Goal: Transaction & Acquisition: Purchase product/service

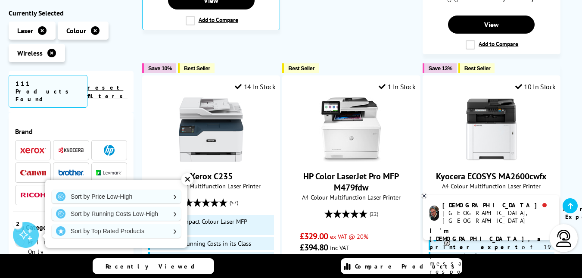
click at [104, 145] on img at bounding box center [109, 150] width 11 height 11
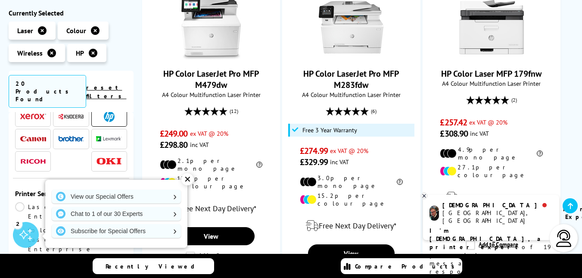
scroll to position [43, 0]
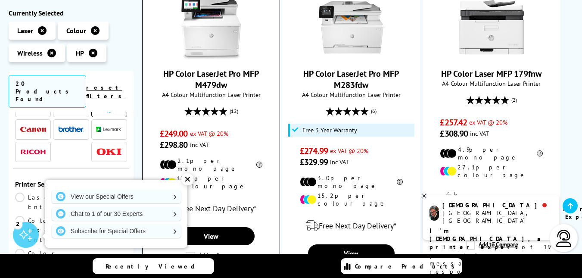
click at [188, 178] on div "✕" at bounding box center [187, 179] width 12 height 12
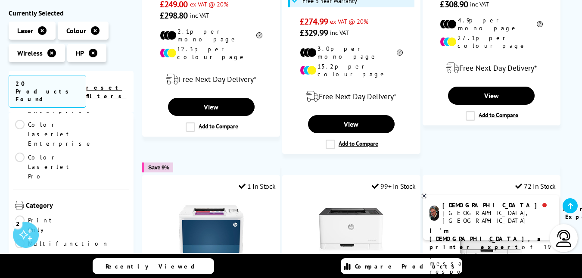
scroll to position [172, 0]
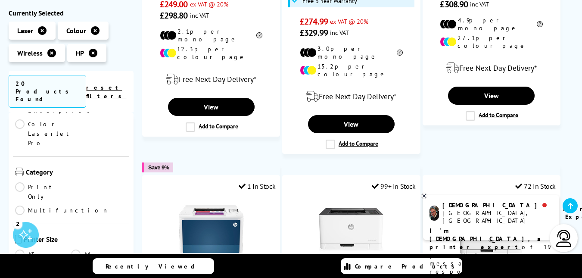
click at [75, 249] on link "A4" at bounding box center [99, 253] width 56 height 9
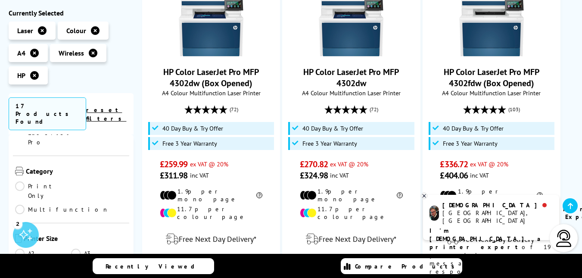
scroll to position [603, 0]
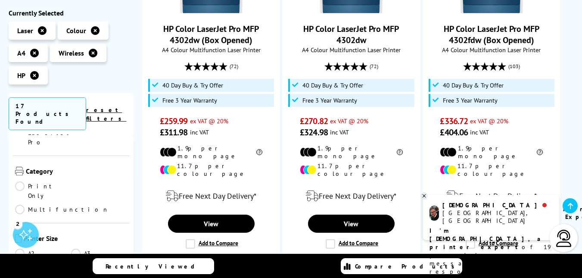
click at [423, 195] on icon at bounding box center [424, 196] width 6 height 6
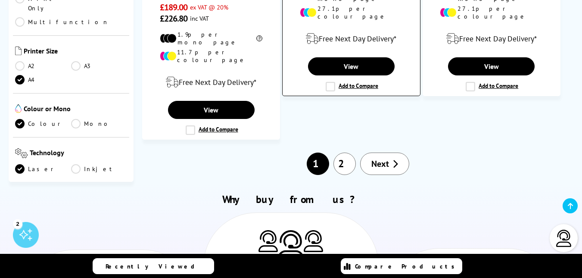
scroll to position [1378, 0]
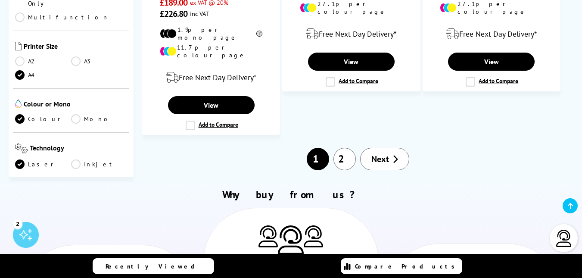
click at [346, 148] on link "2" at bounding box center [344, 159] width 22 height 22
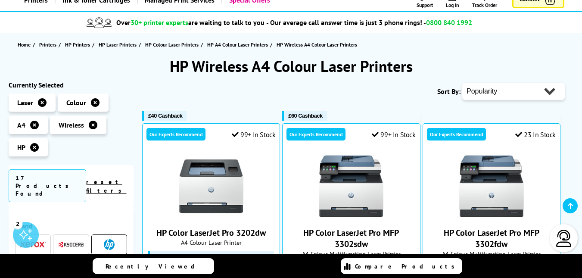
scroll to position [43, 0]
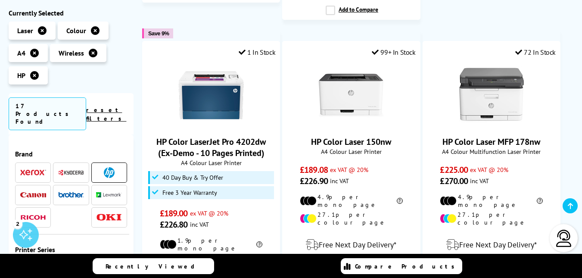
scroll to position [1180, 0]
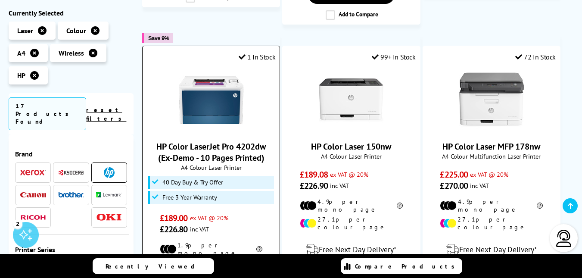
click at [202, 141] on link "HP Color LaserJet Pro 4202dw (Ex-Demo - 10 Pages Printed)" at bounding box center [210, 152] width 109 height 22
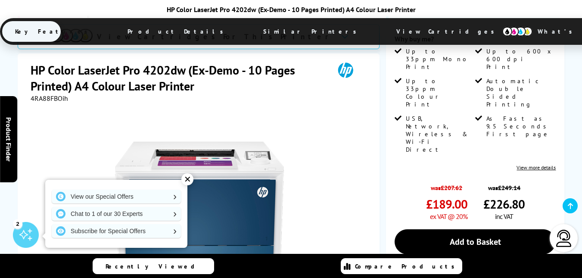
scroll to position [172, 0]
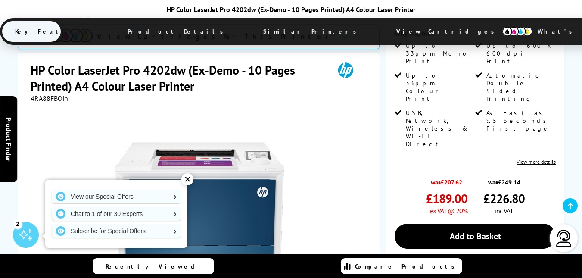
click at [250, 30] on span "Similar Printers" at bounding box center [312, 31] width 124 height 21
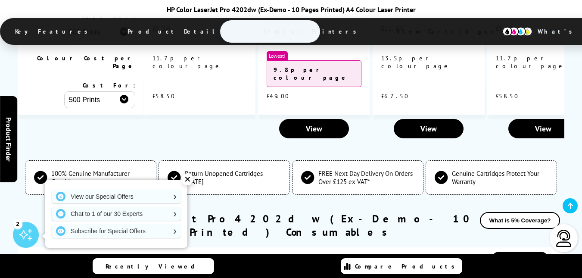
scroll to position [2156, 0]
